Goal: Task Accomplishment & Management: Complete application form

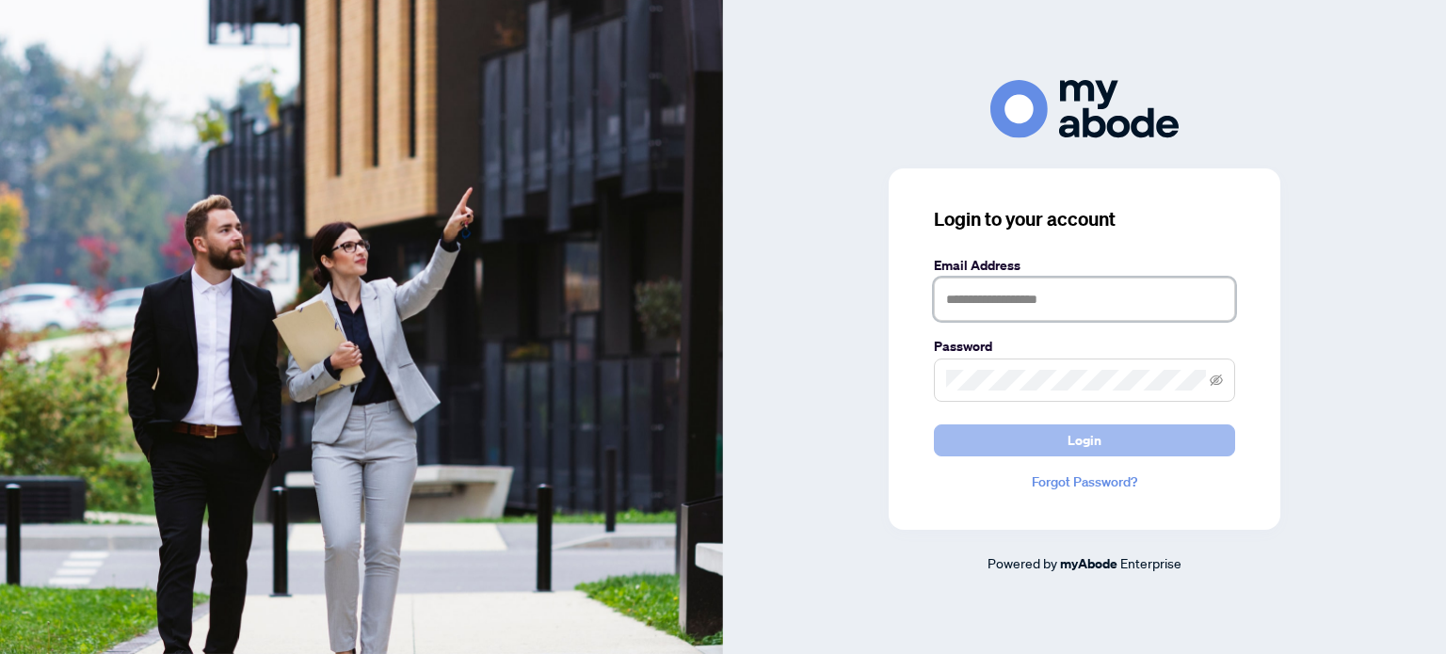
type input "**********"
click at [1054, 432] on button "Login" at bounding box center [1084, 440] width 301 height 32
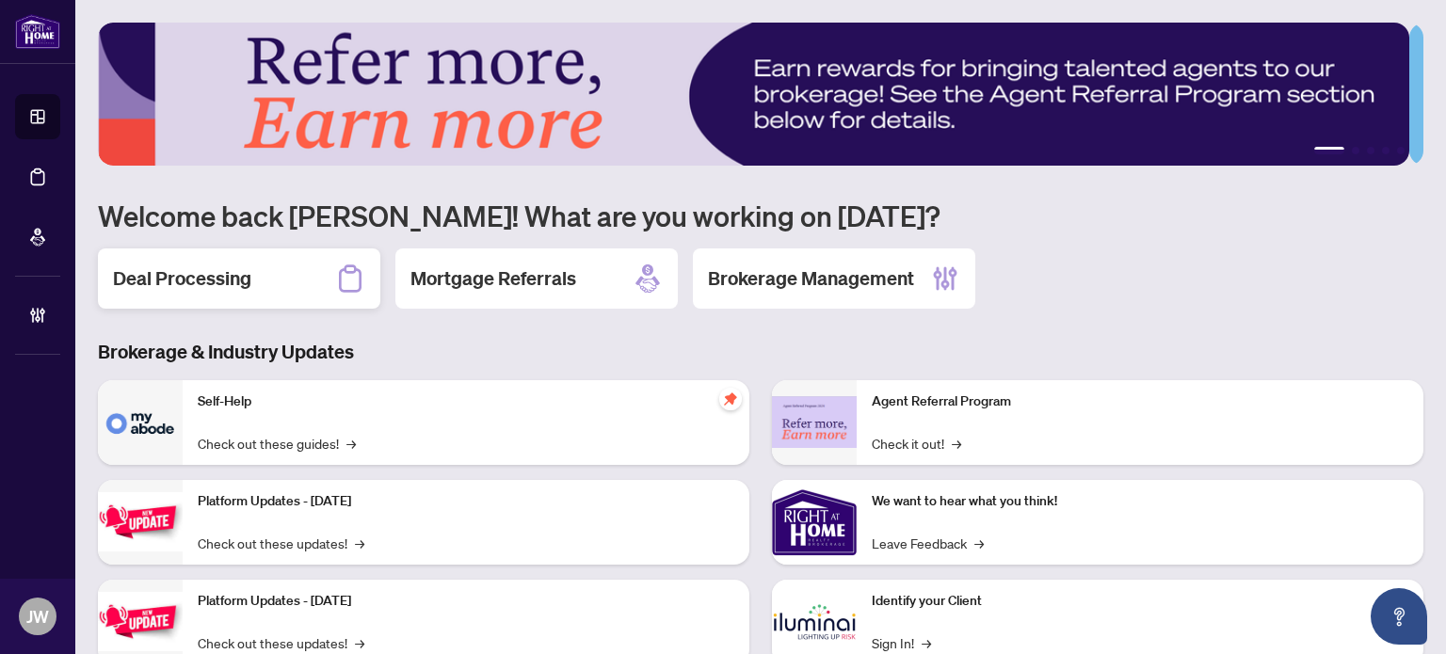
click at [282, 276] on div "Deal Processing" at bounding box center [239, 278] width 282 height 60
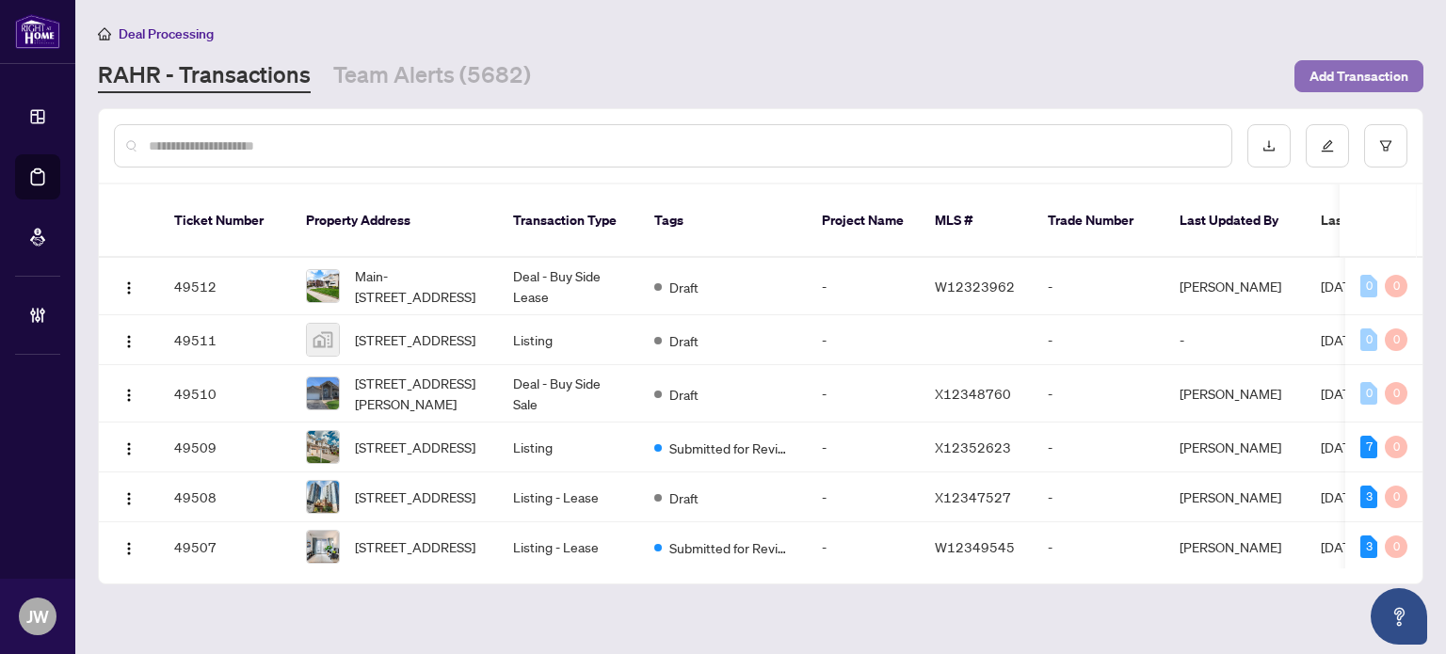
click at [1367, 76] on span "Add Transaction" at bounding box center [1358, 76] width 99 height 30
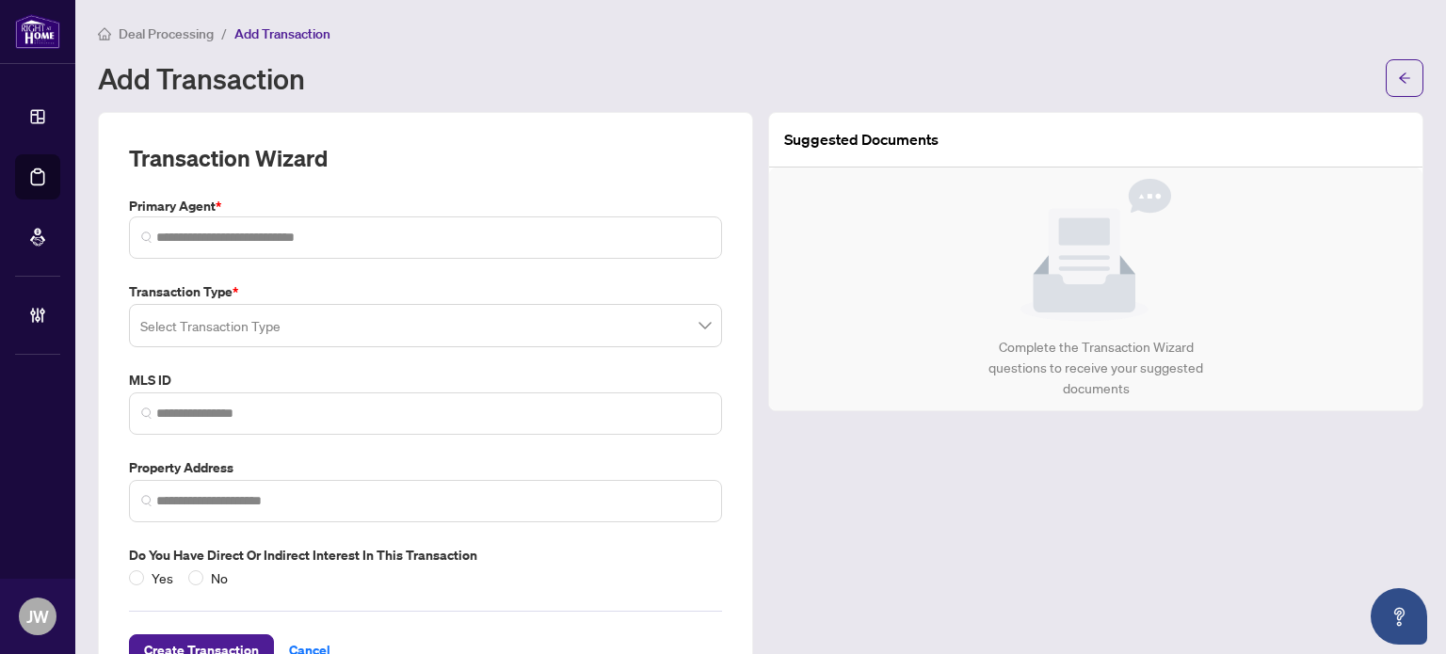
click at [253, 330] on input "search" at bounding box center [416, 328] width 553 height 41
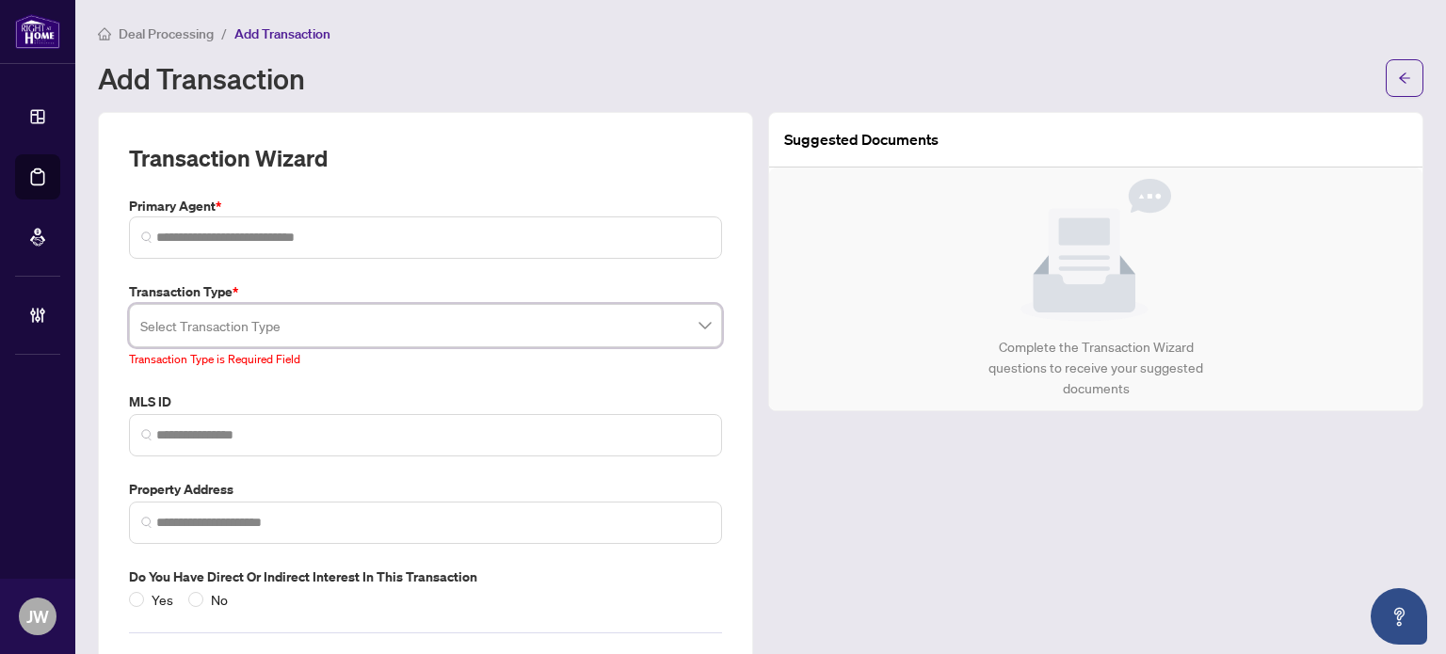
click at [602, 285] on label "Transaction Type *" at bounding box center [425, 291] width 593 height 21
click at [188, 36] on span "Deal Processing" at bounding box center [166, 33] width 95 height 17
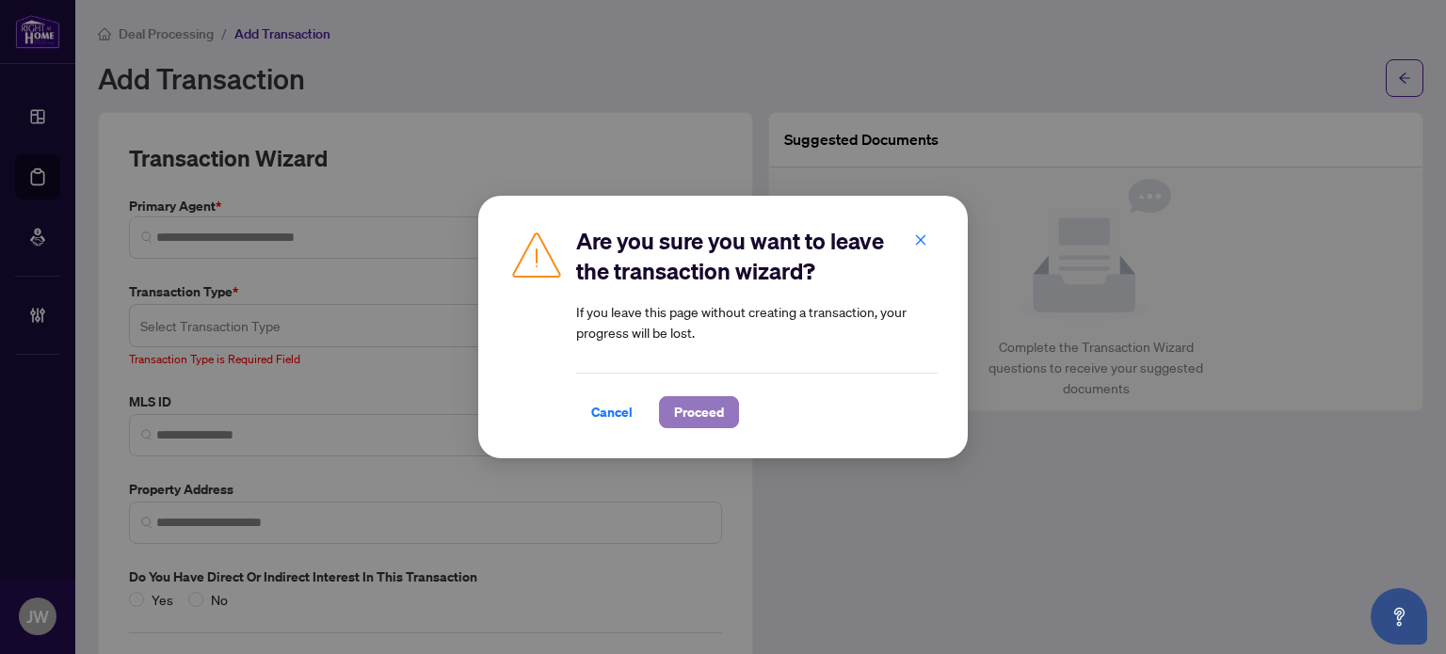
click at [686, 403] on span "Proceed" at bounding box center [699, 412] width 50 height 30
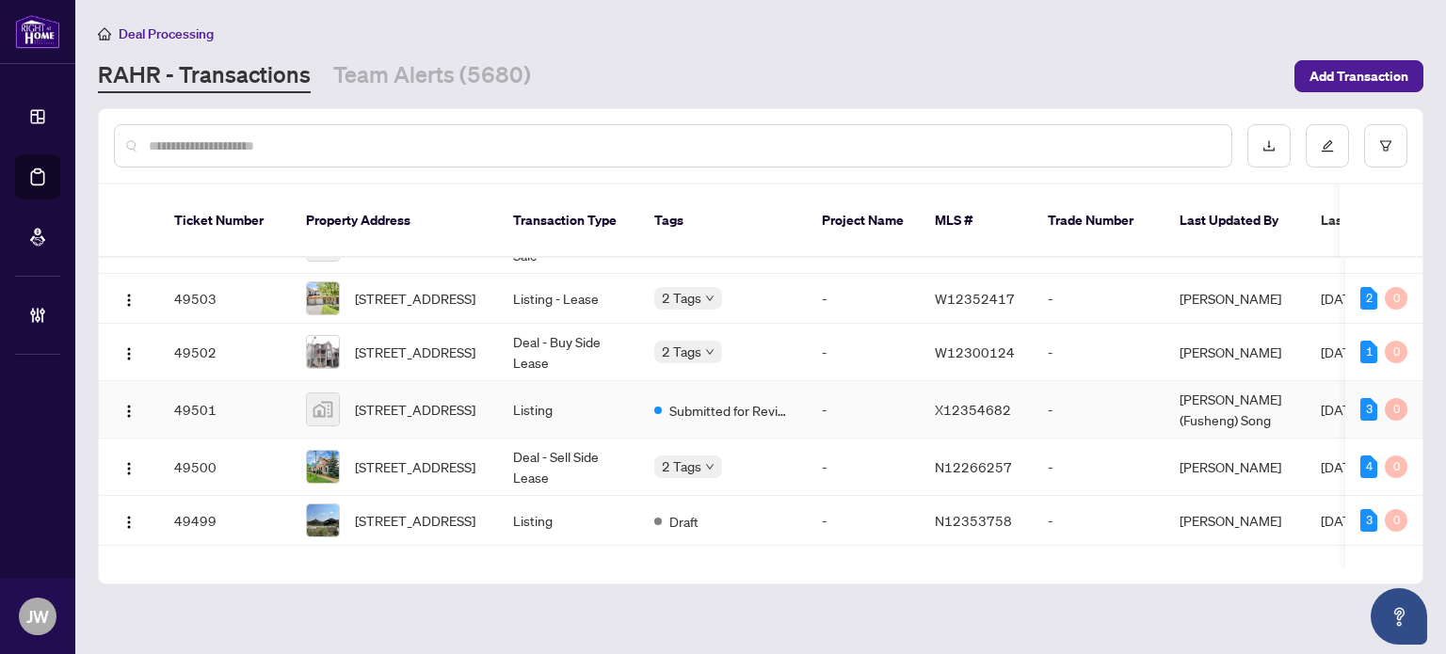
scroll to position [659, 0]
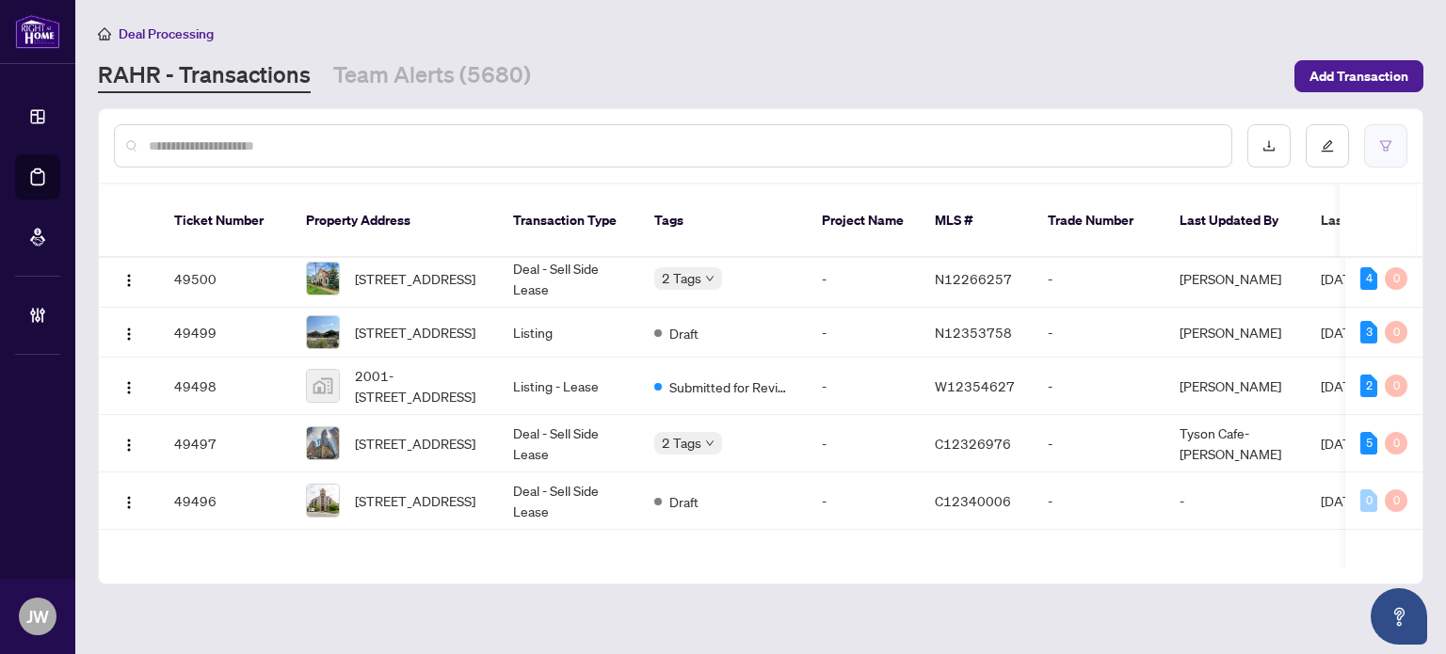
click at [1376, 156] on button "button" at bounding box center [1385, 145] width 43 height 43
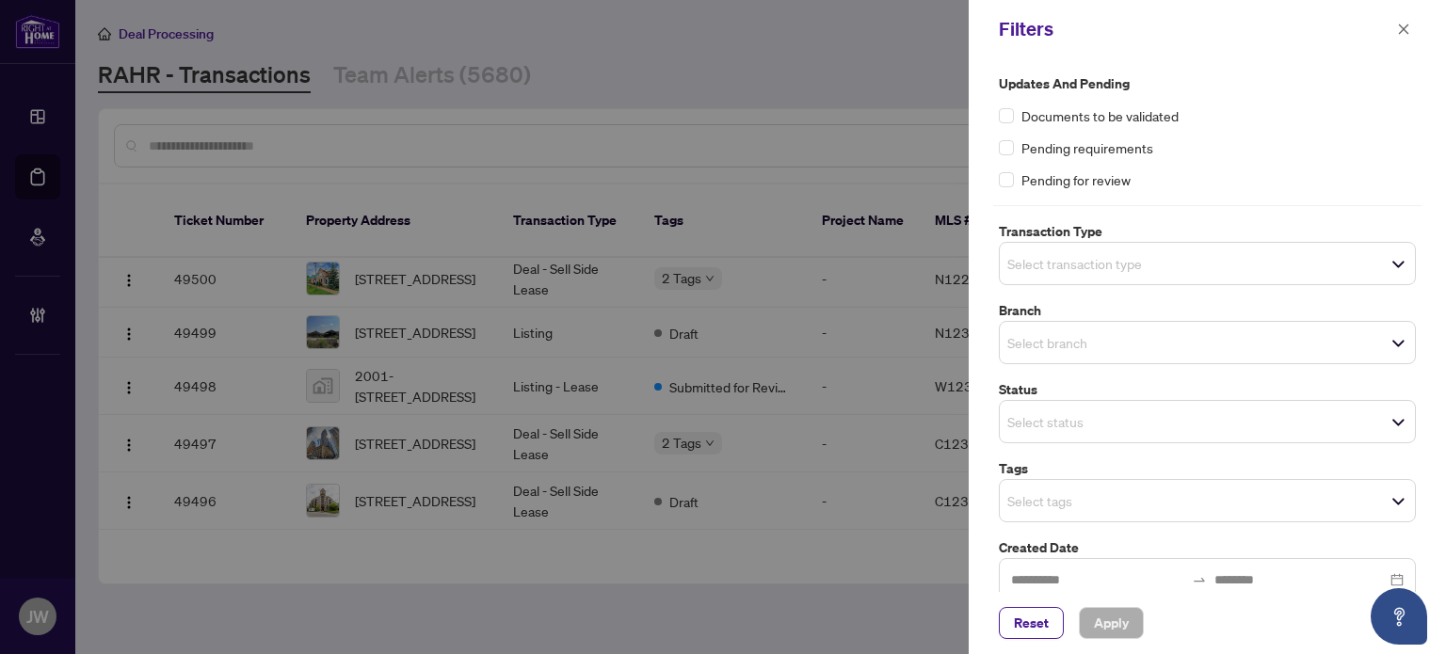
click at [1088, 260] on input "search" at bounding box center [1073, 263] width 132 height 23
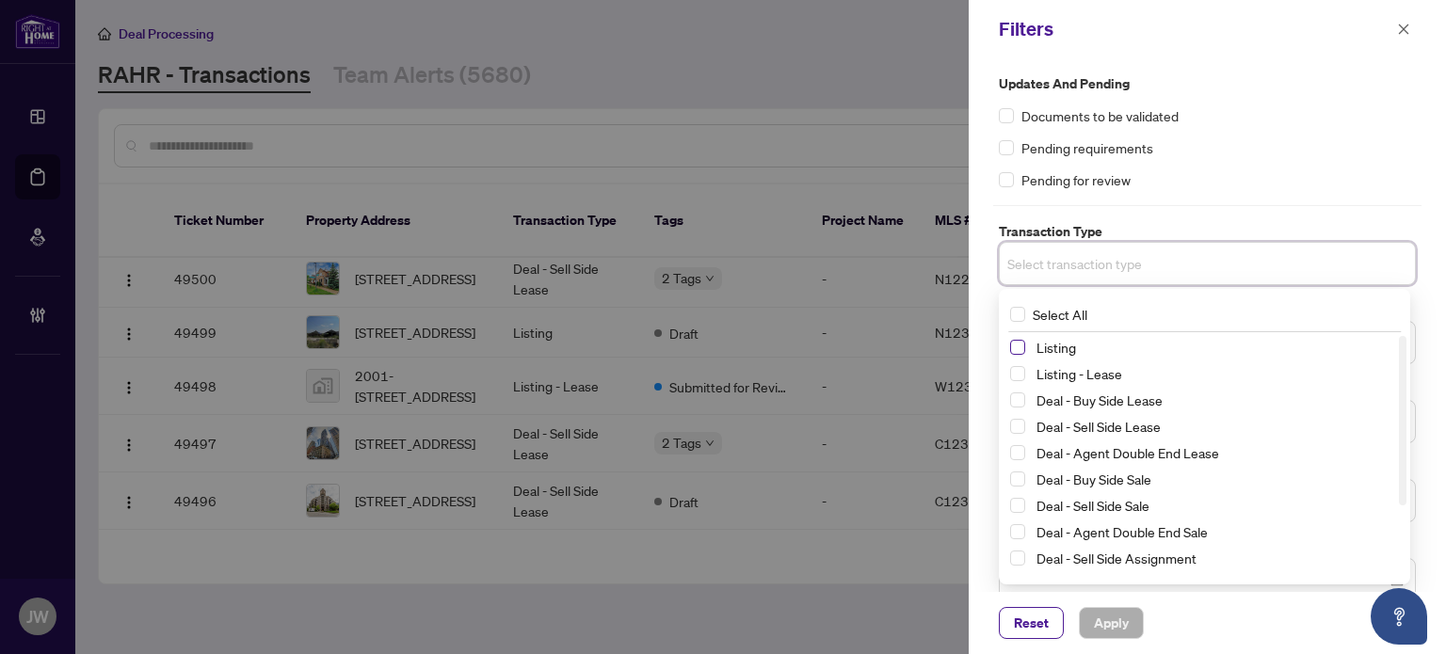
click at [1018, 341] on span "Select Listing" at bounding box center [1017, 347] width 15 height 15
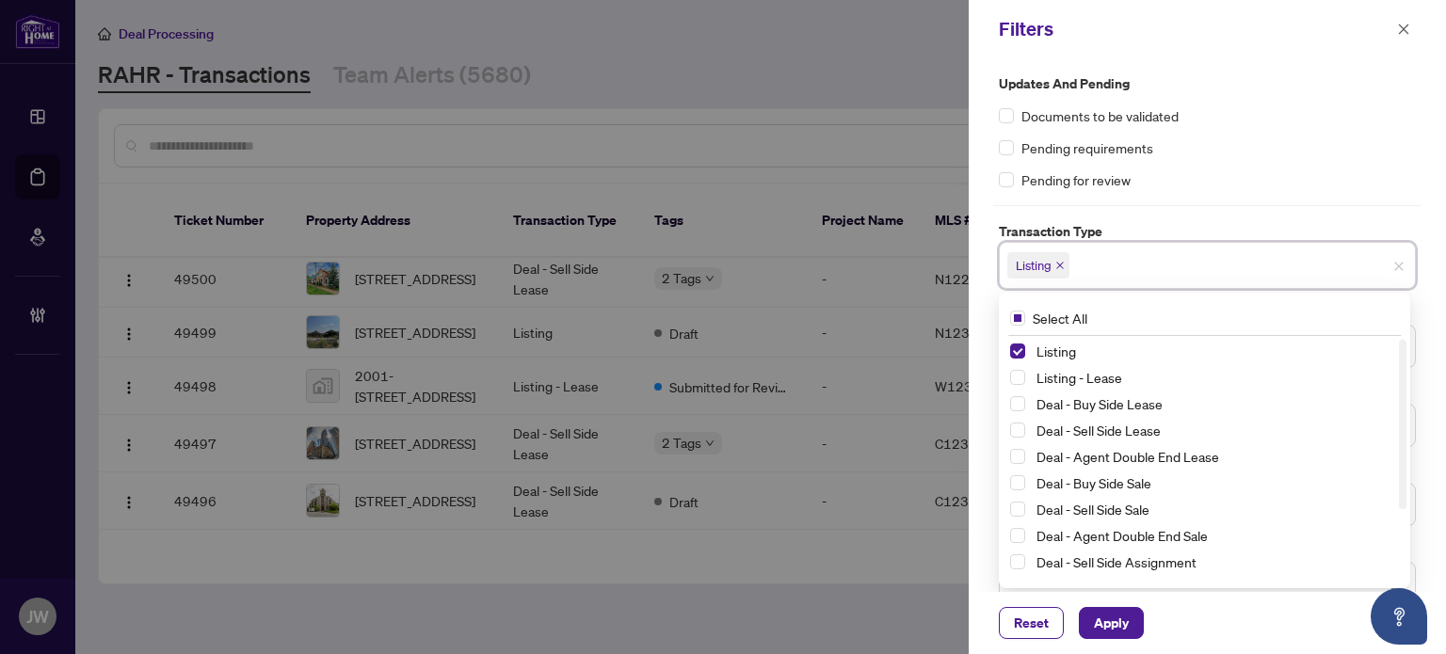
drag, startPoint x: 1013, startPoint y: 379, endPoint x: 1154, endPoint y: 299, distance: 162.3
click at [1011, 379] on span "Select Listing - Lease" at bounding box center [1017, 377] width 15 height 15
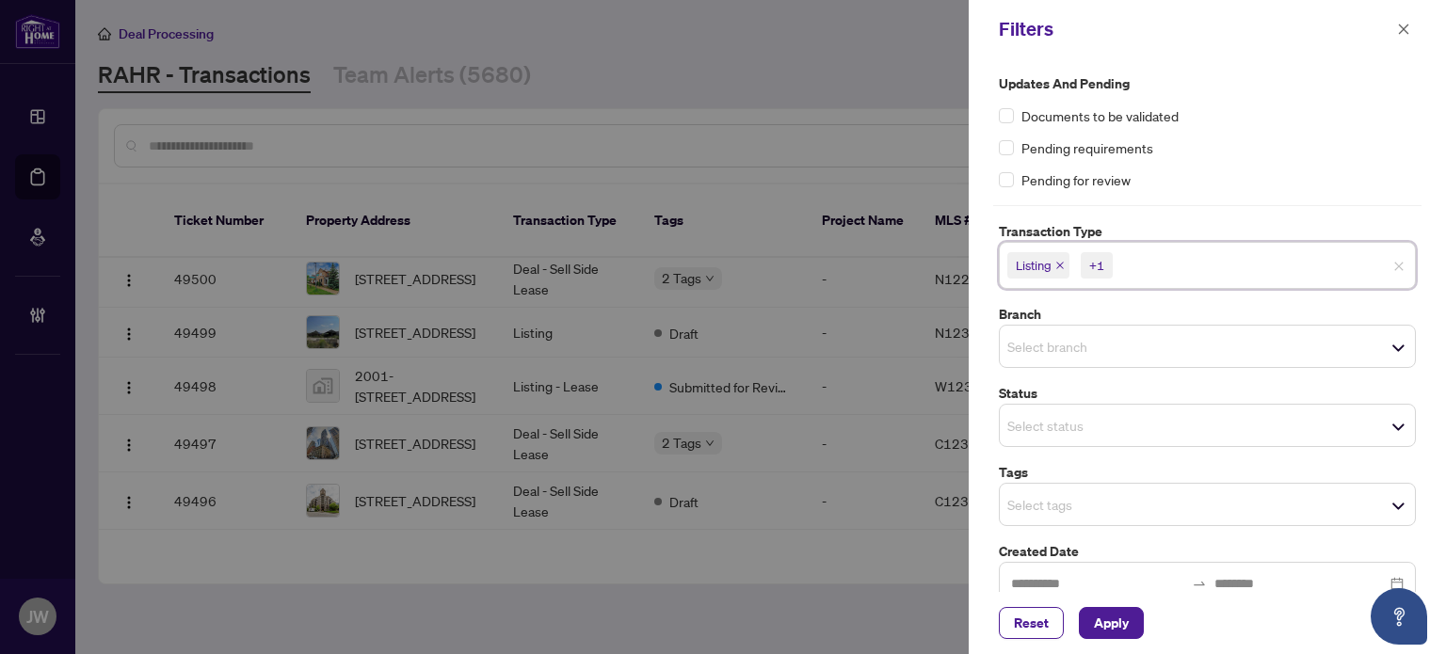
click at [1316, 175] on div "Pending for review" at bounding box center [1207, 179] width 417 height 21
click at [1063, 325] on div "Select branch" at bounding box center [1207, 346] width 417 height 43
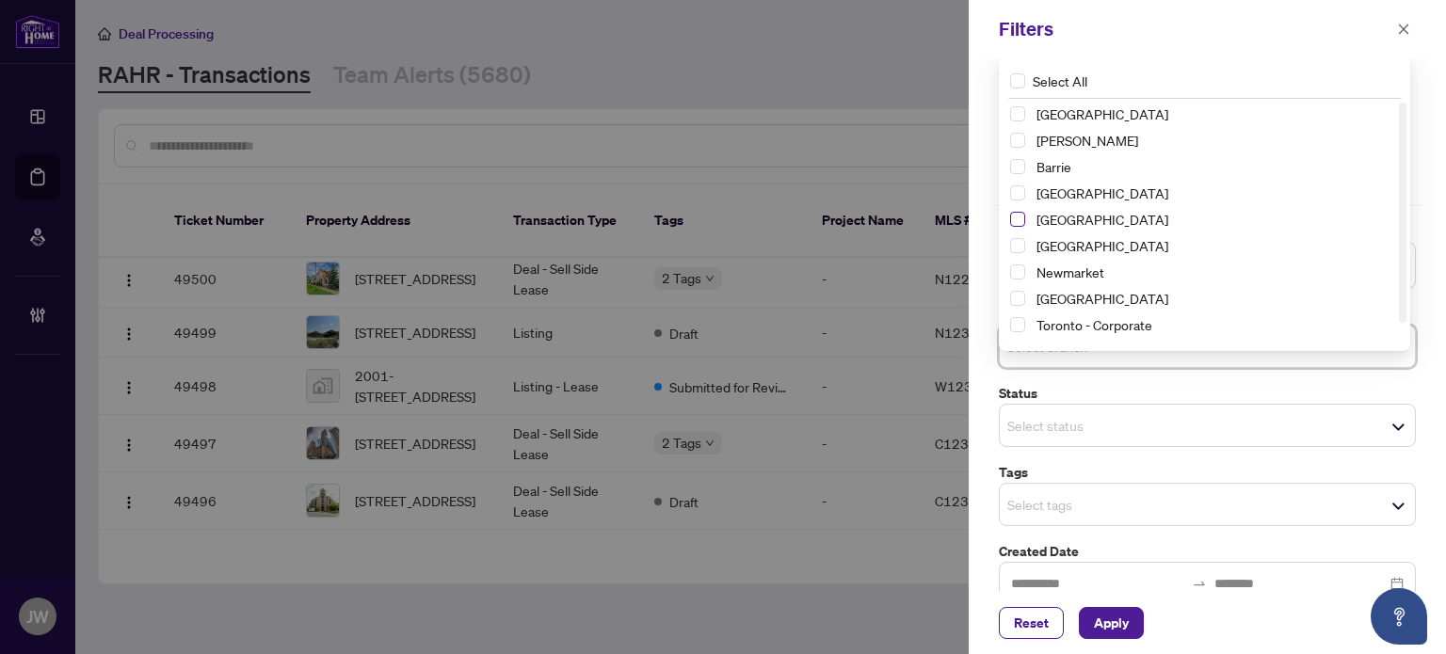
click at [1016, 222] on span "Select Durham" at bounding box center [1017, 219] width 15 height 15
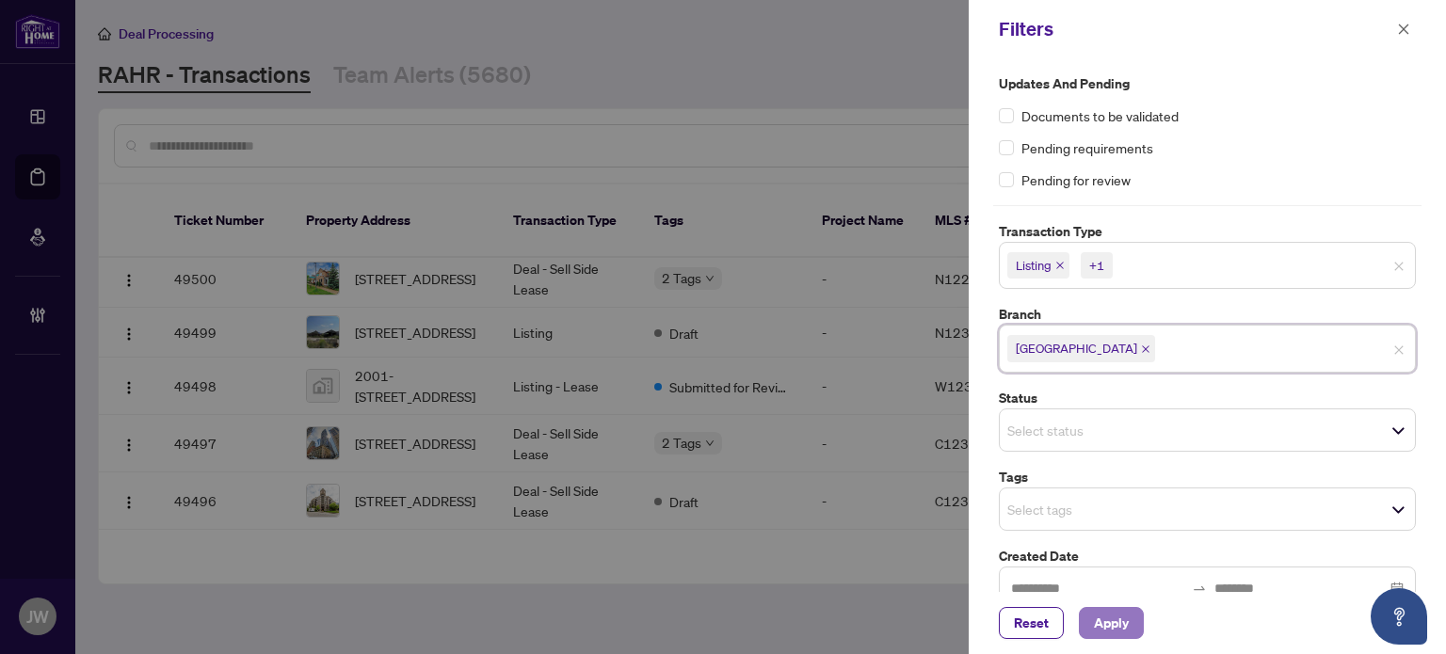
click at [1102, 611] on span "Apply" at bounding box center [1111, 623] width 35 height 30
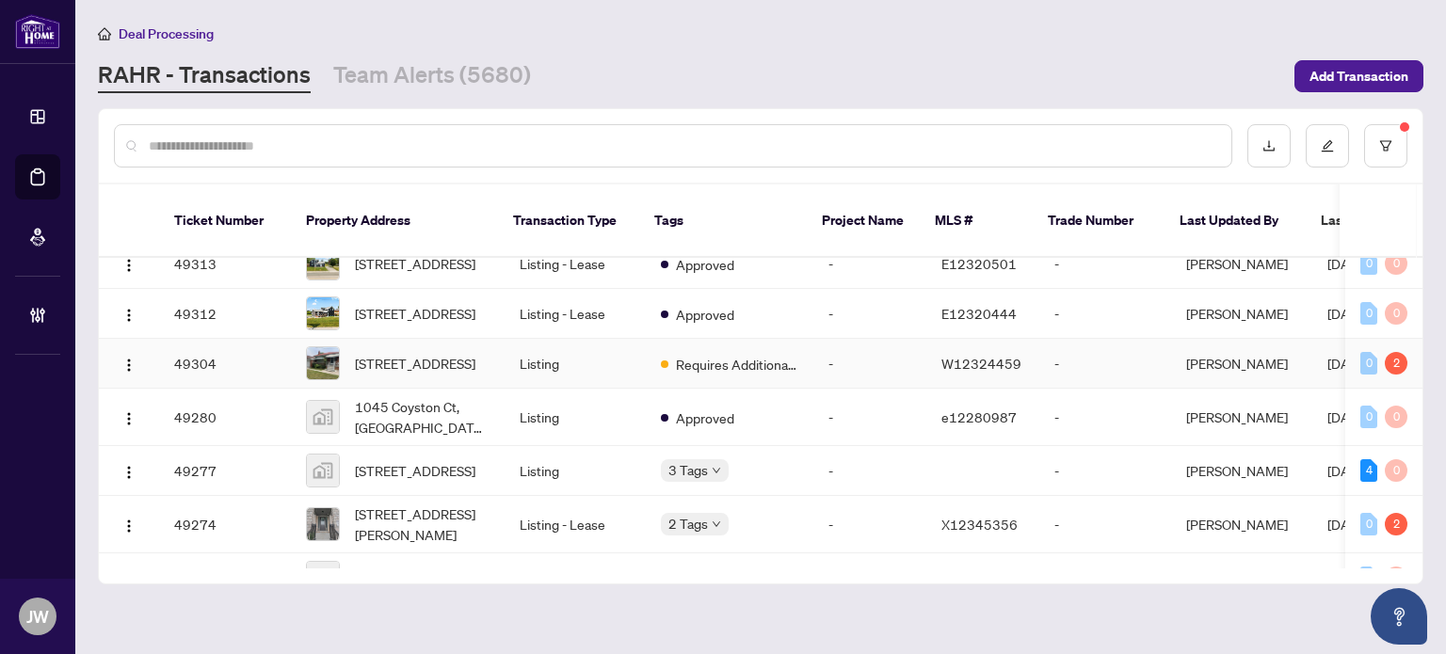
scroll to position [471, 0]
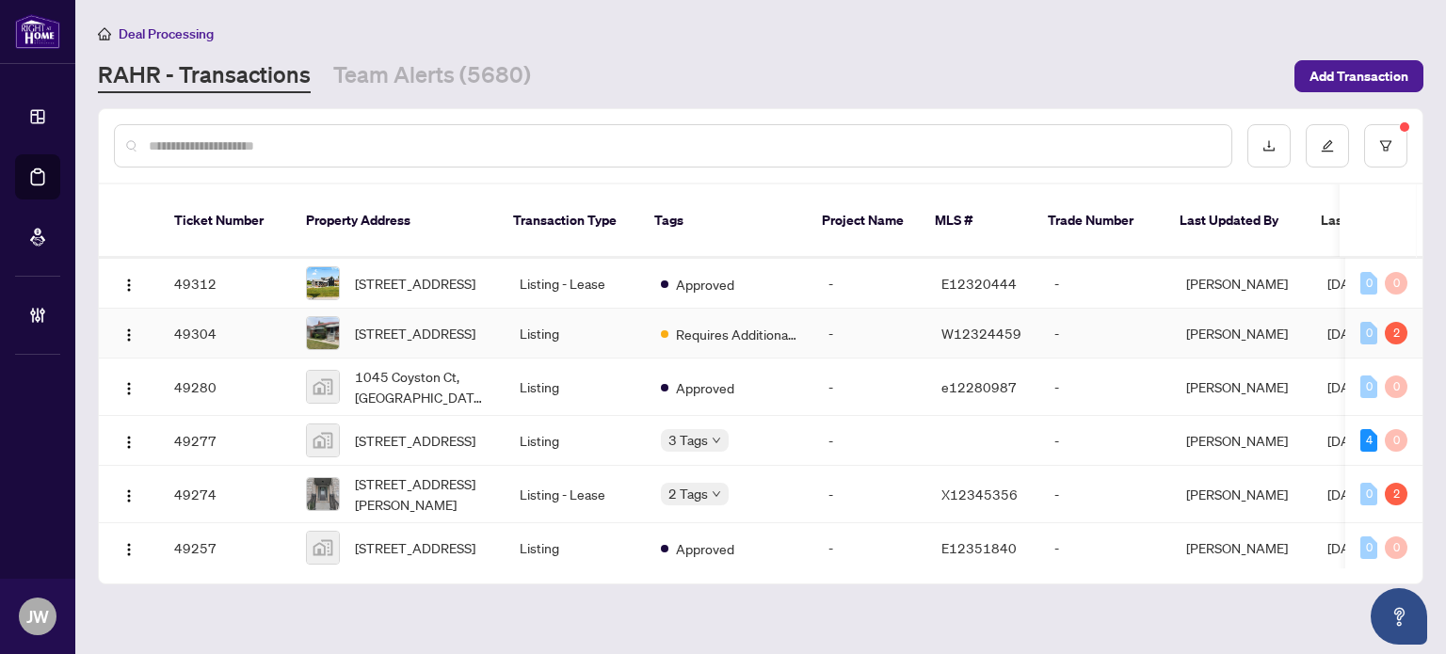
click at [566, 359] on td "Listing" at bounding box center [574, 334] width 141 height 50
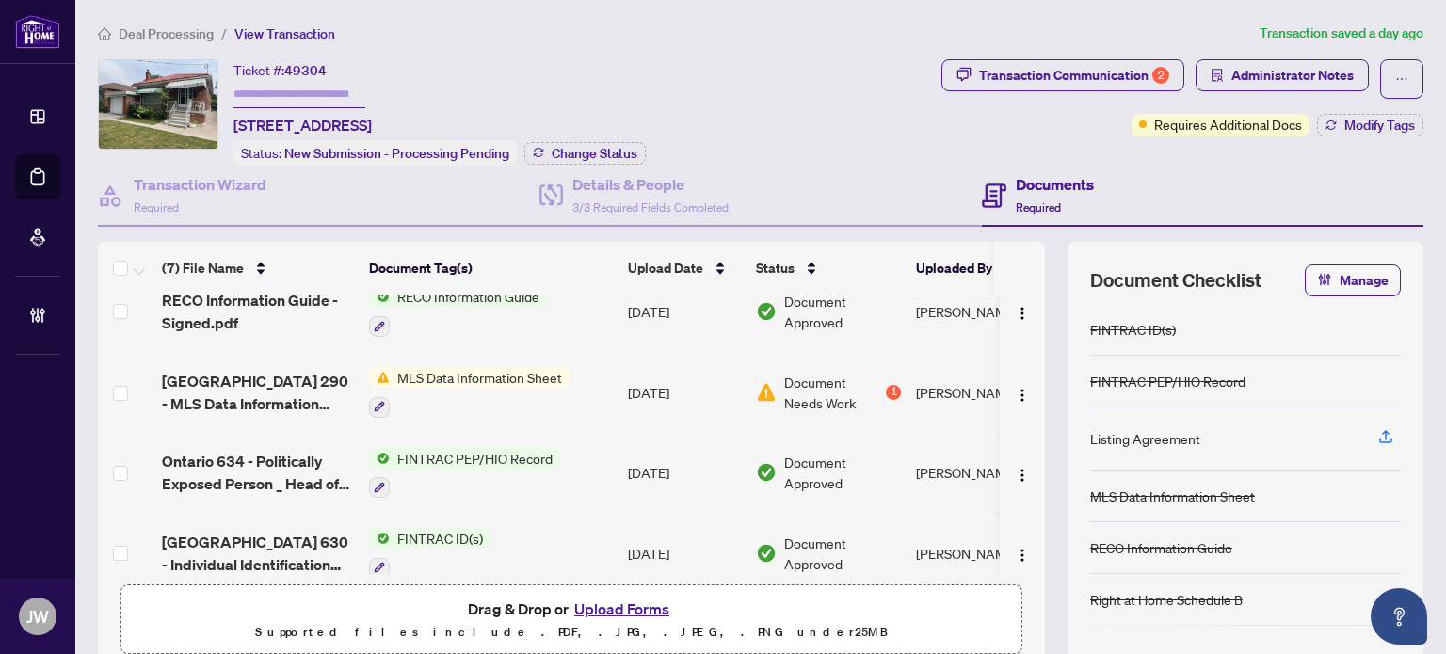
scroll to position [188, 0]
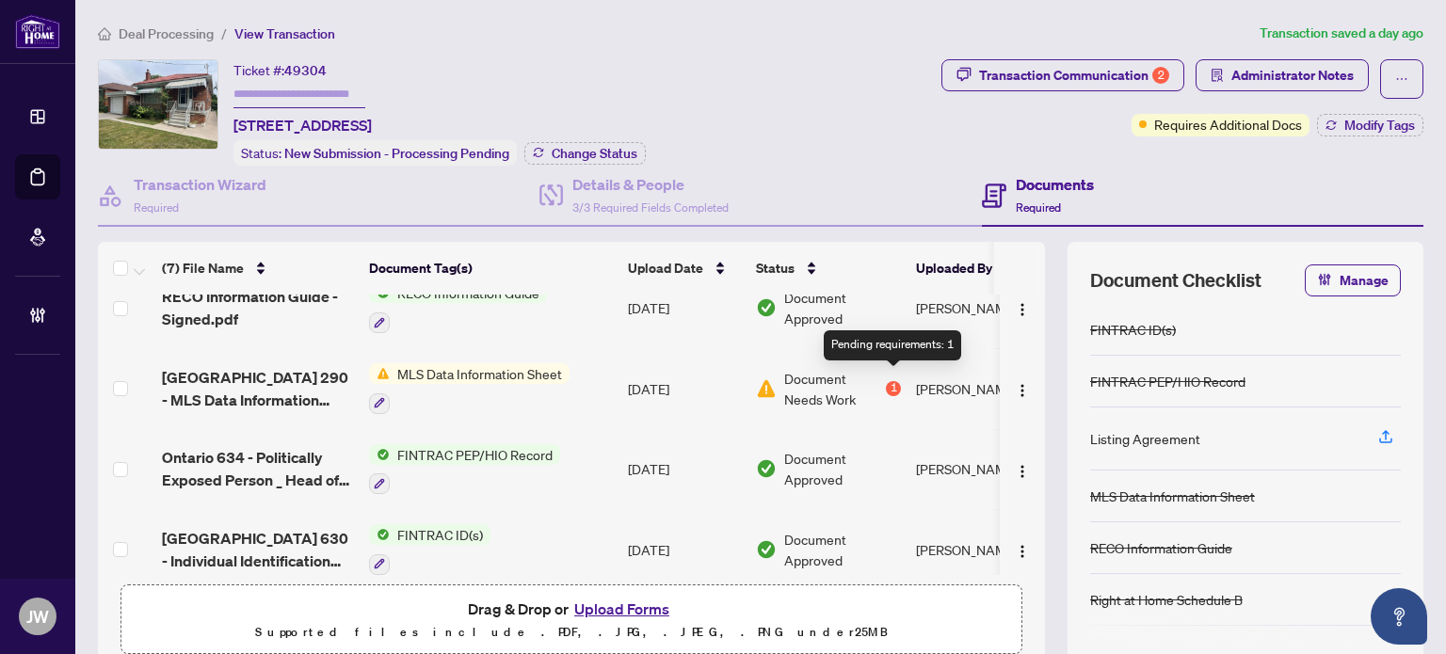
click at [895, 385] on div "1" at bounding box center [893, 388] width 15 height 15
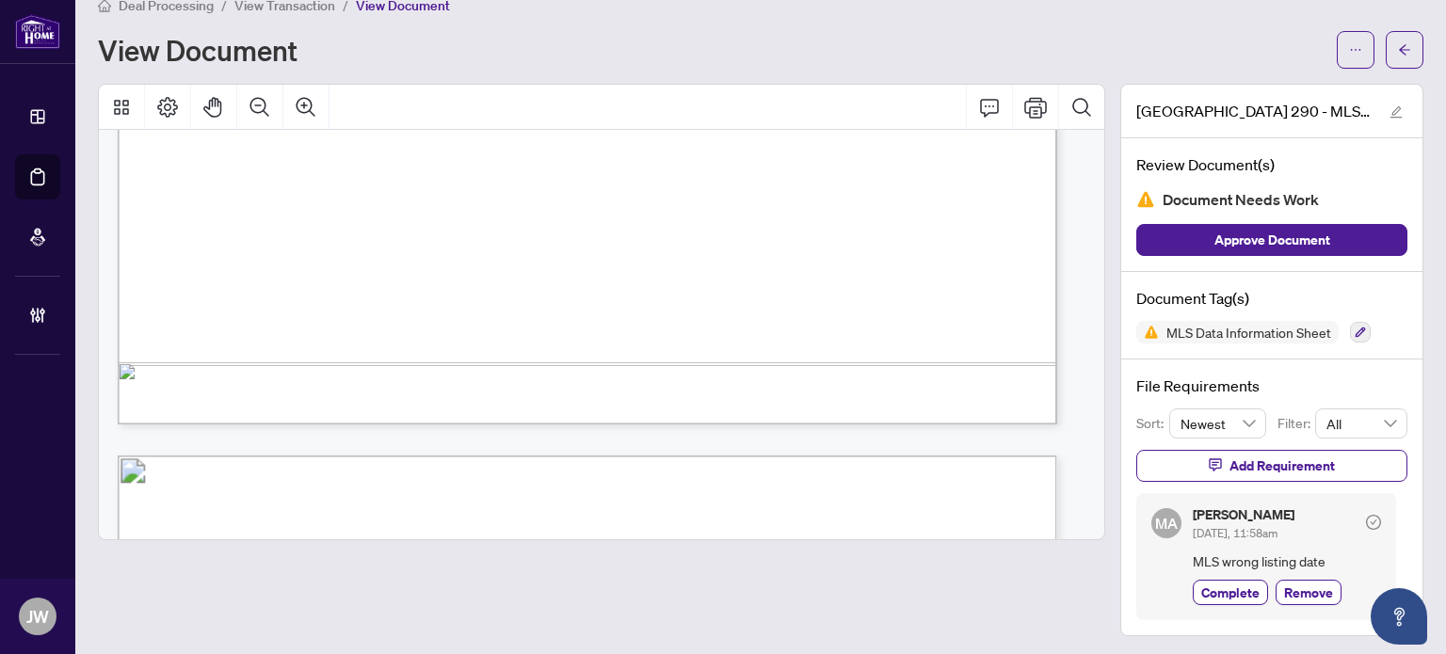
scroll to position [941, 0]
click at [1398, 45] on icon "arrow-left" at bounding box center [1404, 49] width 13 height 13
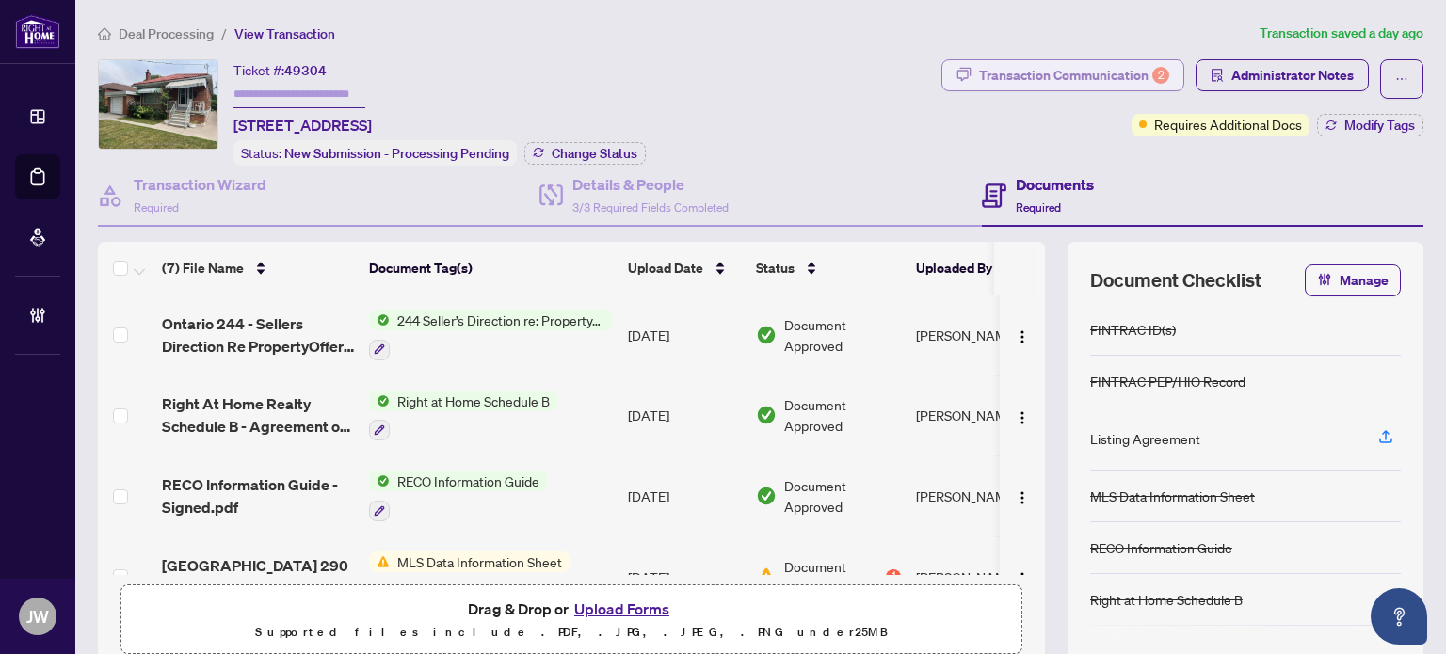
click at [1025, 71] on div "Transaction Communication 2" at bounding box center [1074, 75] width 190 height 30
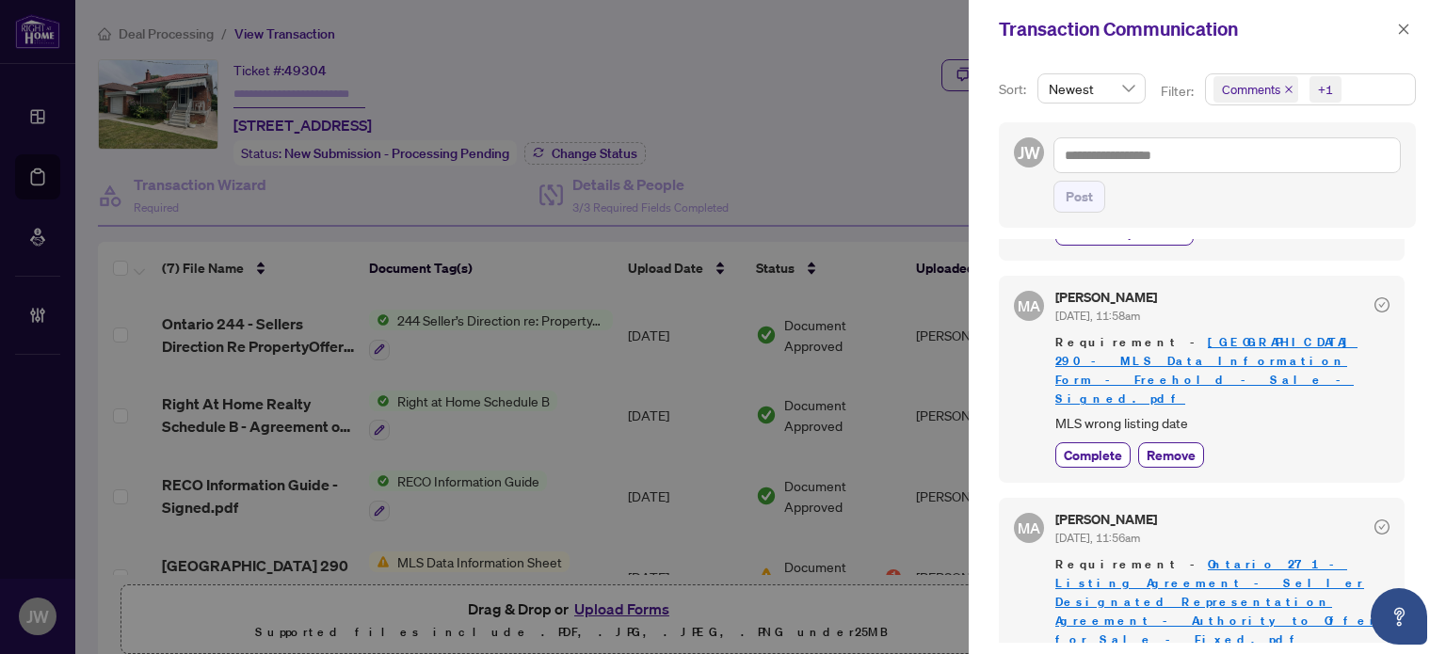
scroll to position [2, 0]
click at [1405, 28] on icon "close" at bounding box center [1403, 29] width 13 height 13
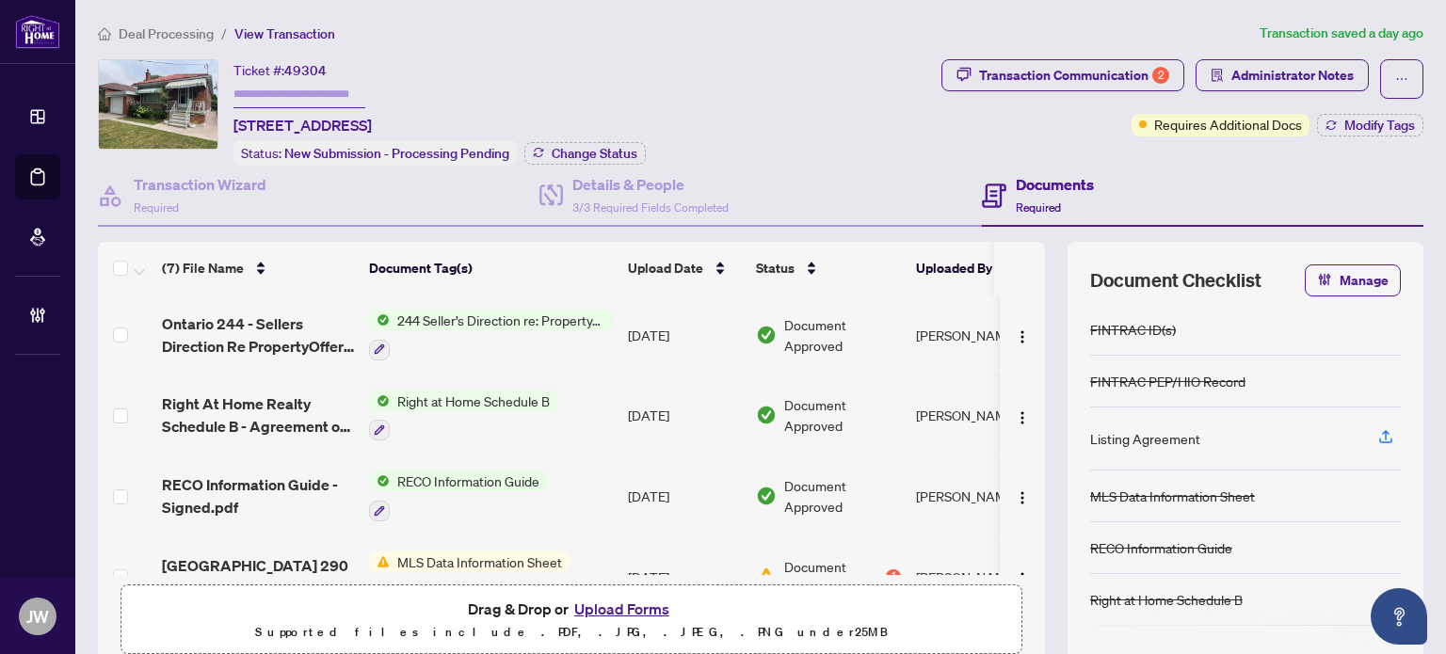
click at [160, 35] on span "Deal Processing" at bounding box center [166, 33] width 95 height 17
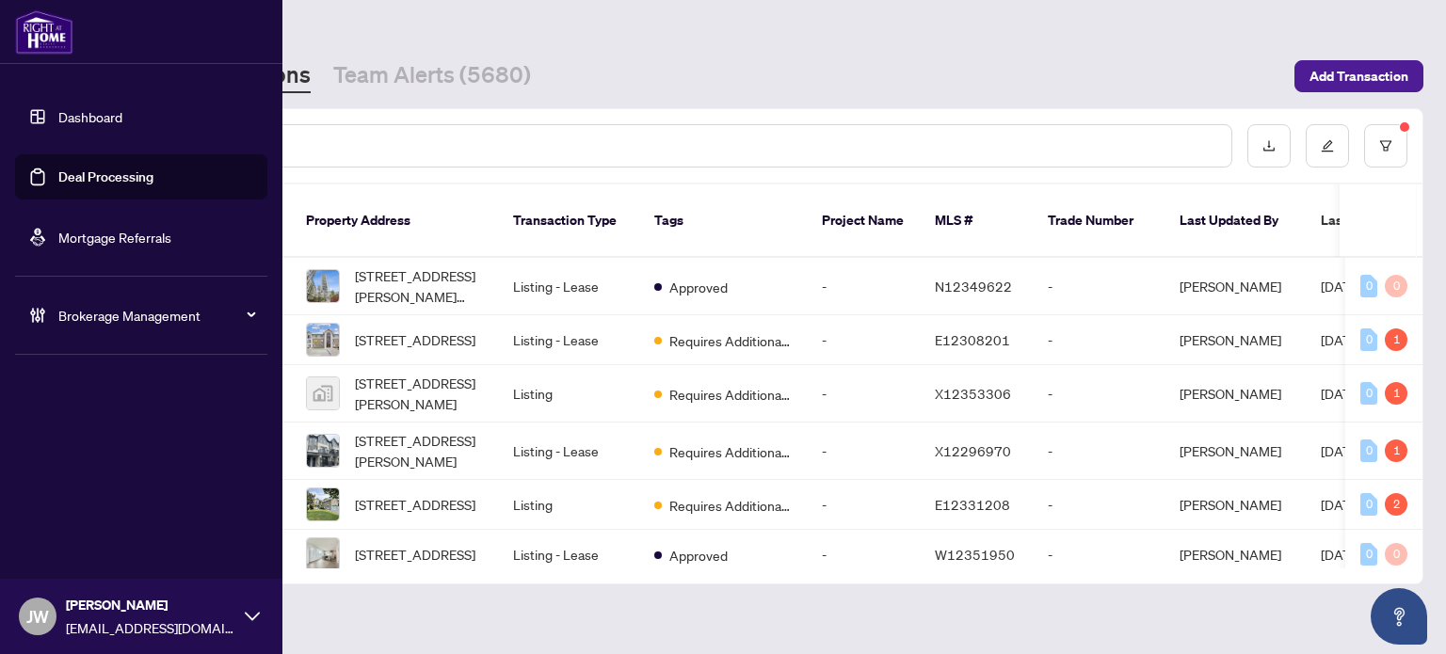
click at [66, 232] on link "Mortgage Referrals" at bounding box center [114, 237] width 113 height 17
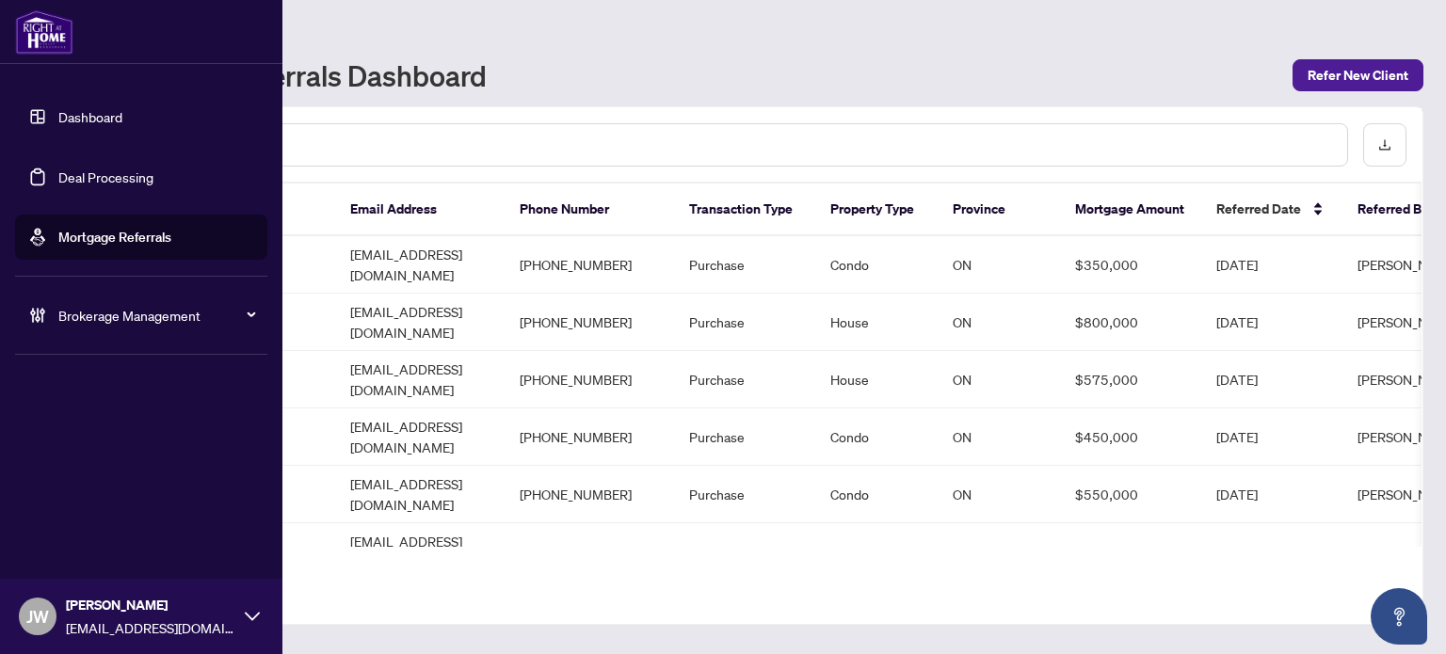
click at [58, 108] on link "Dashboard" at bounding box center [90, 116] width 64 height 17
